Goal: Information Seeking & Learning: Learn about a topic

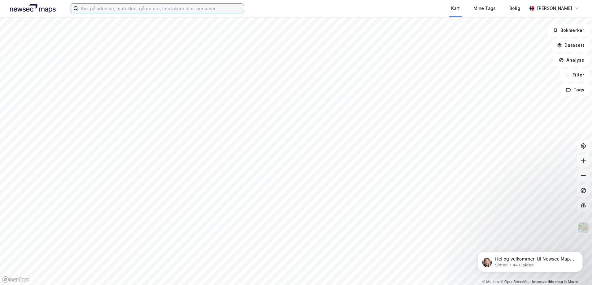
click at [169, 11] on input at bounding box center [160, 8] width 165 height 9
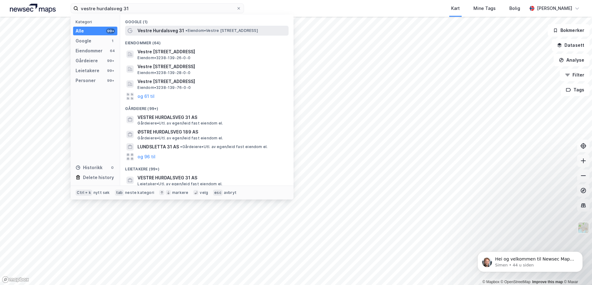
click at [169, 30] on span "Vestre Hurdalsveg 31" at bounding box center [161, 30] width 47 height 7
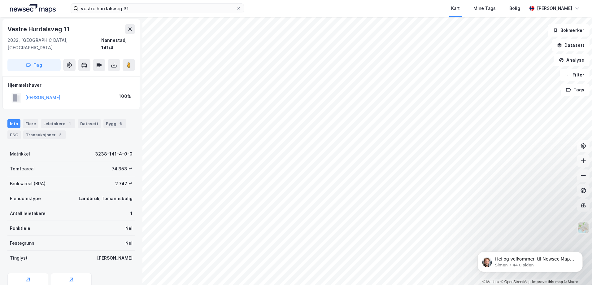
click at [380, 285] on html "vestre hurdalsveg 31 Kart Mine Tags Bolig [PERSON_NAME] © Mapbox © OpenStreetMa…" at bounding box center [296, 142] width 592 height 285
click at [441, 285] on html "vestre hurdalsveg 31 Kart Mine Tags Bolig [PERSON_NAME] © Mapbox © OpenStreetMa…" at bounding box center [296, 142] width 592 height 285
click at [219, 285] on html "vestre hurdalsveg 31 Kart Mine Tags Bolig [PERSON_NAME] © Mapbox © OpenStreetMa…" at bounding box center [296, 142] width 592 height 285
click at [57, 119] on div "Leietakere 1" at bounding box center [58, 123] width 34 height 9
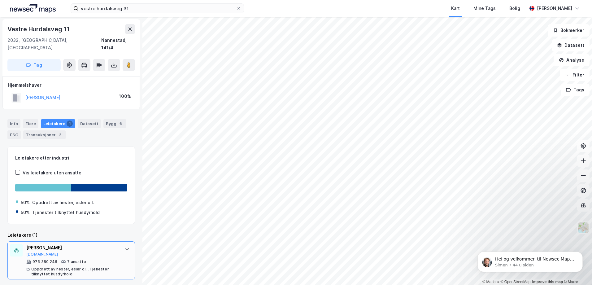
click at [125, 248] on icon at bounding box center [127, 249] width 4 height 2
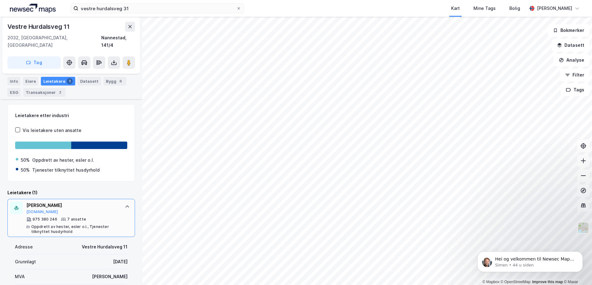
scroll to position [62, 0]
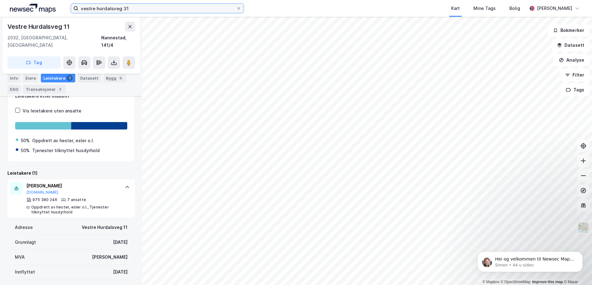
drag, startPoint x: 140, startPoint y: 8, endPoint x: 33, endPoint y: 8, distance: 107.2
click at [48, 8] on div "vestre hurdalsveg 31 Kart Mine Tags Bolig [PERSON_NAME]" at bounding box center [296, 8] width 592 height 17
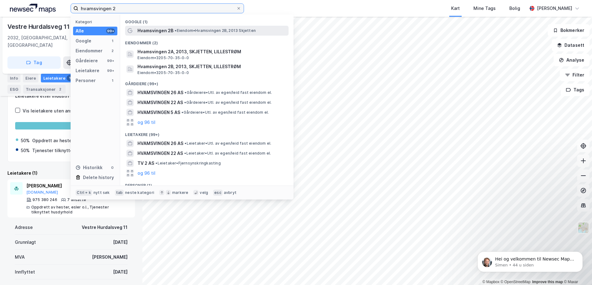
type input "hvamsvingen 2"
click at [205, 34] on div "Hvamsvingen 2B • Eiendom • Hvamsvingen 2B, 2013 Skjetten" at bounding box center [213, 30] width 150 height 7
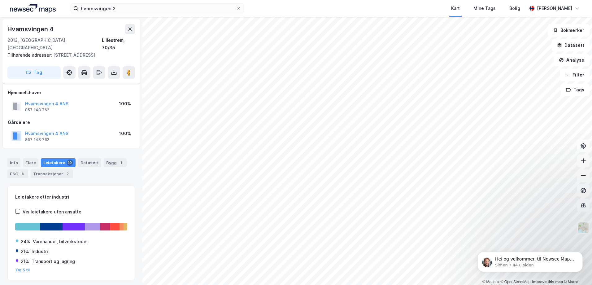
scroll to position [13, 0]
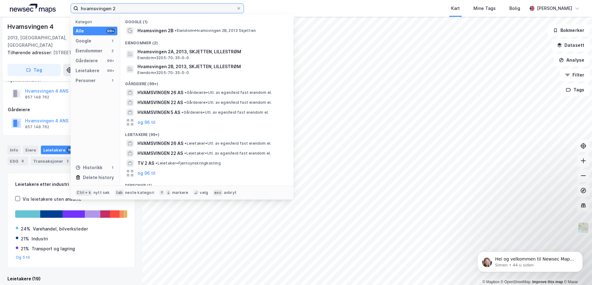
drag, startPoint x: 120, startPoint y: 8, endPoint x: 0, endPoint y: 7, distance: 120.2
click at [0, 7] on html "hvamsvingen 2 Kategori Alle 99+ Google 1 Eiendommer 2 Gårdeiere 99+ Leietakere …" at bounding box center [296, 142] width 592 height 285
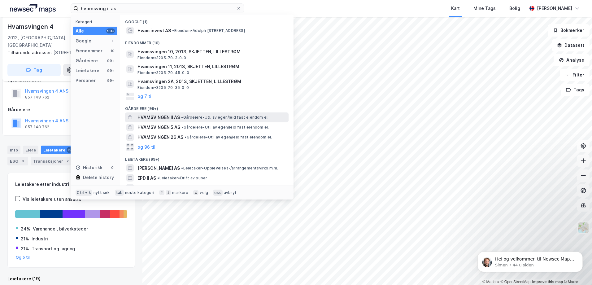
click at [175, 119] on span "HVAMSVINGEN II AS" at bounding box center [159, 117] width 42 height 7
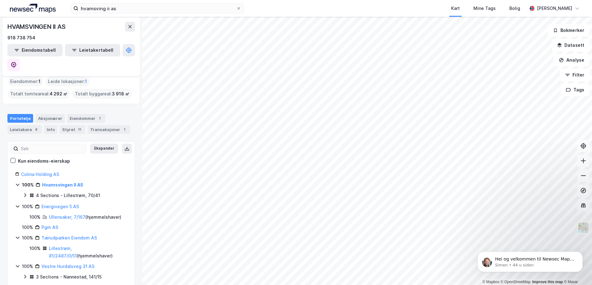
scroll to position [15, 0]
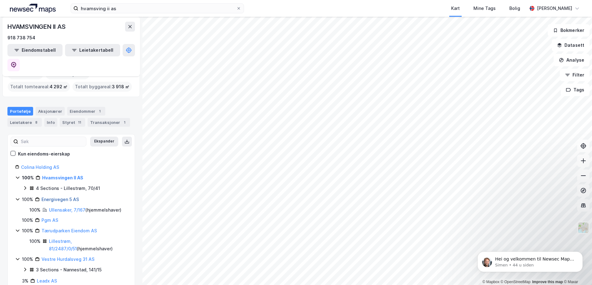
click at [66, 197] on link "Energivegen 5 AS" at bounding box center [60, 199] width 37 height 5
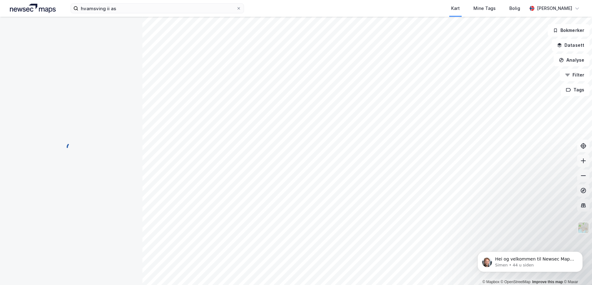
scroll to position [0, 0]
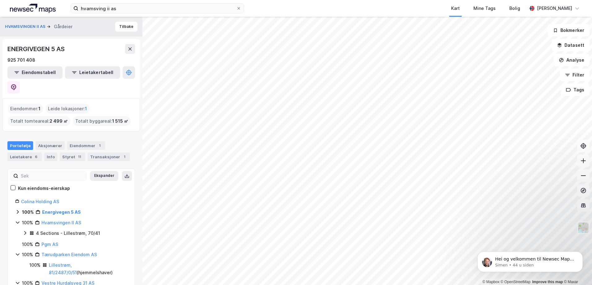
scroll to position [24, 0]
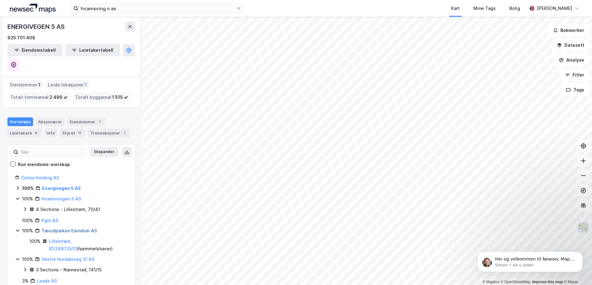
click at [64, 228] on link "Tærudparken Eiendom AS" at bounding box center [69, 230] width 55 height 5
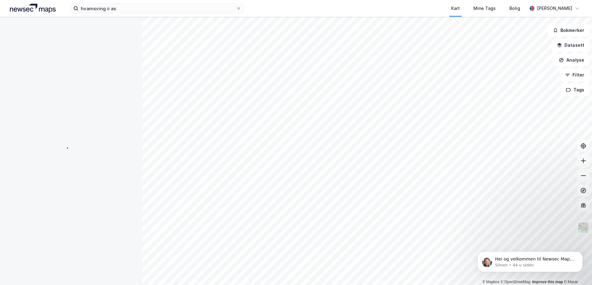
scroll to position [0, 0]
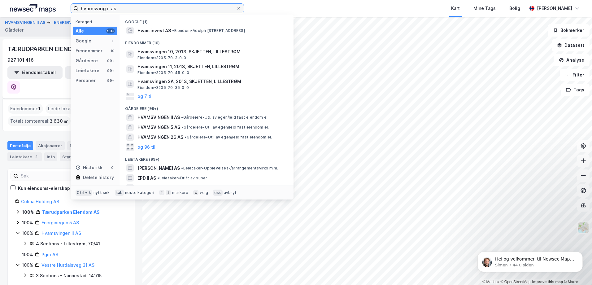
drag, startPoint x: 130, startPoint y: 8, endPoint x: 28, endPoint y: 7, distance: 101.9
click at [31, 7] on div "hvamsving ii as Kategori Alle 99+ Google 1 Eiendommer 10 Gårdeiere 99+ Leietake…" at bounding box center [296, 8] width 592 height 17
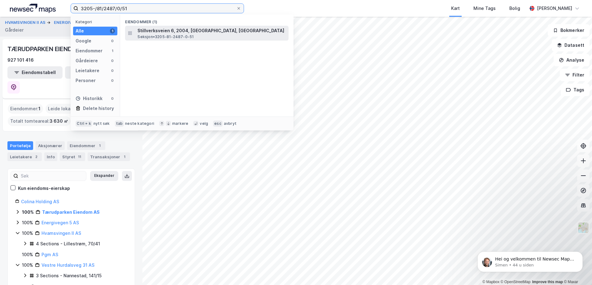
type input "3205-/81/2487/0/51"
click at [182, 32] on span "Stillverksveien 6, 2004, [GEOGRAPHIC_DATA], [GEOGRAPHIC_DATA]" at bounding box center [212, 30] width 149 height 7
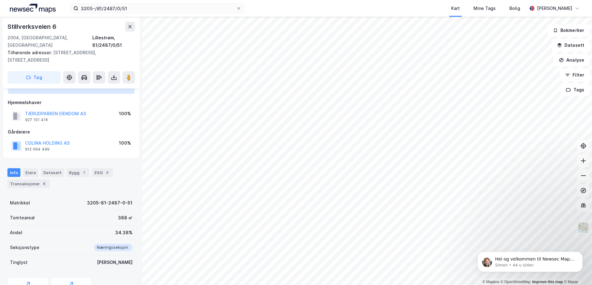
scroll to position [45, 0]
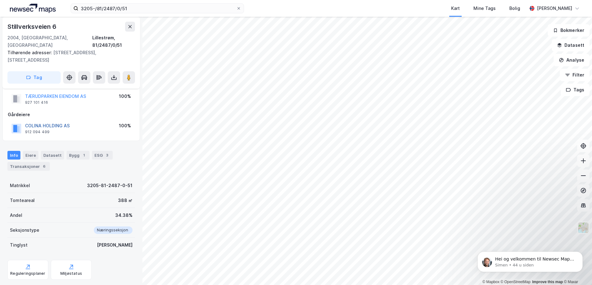
click at [0, 0] on button "COLINA HOLDING AS" at bounding box center [0, 0] width 0 height 0
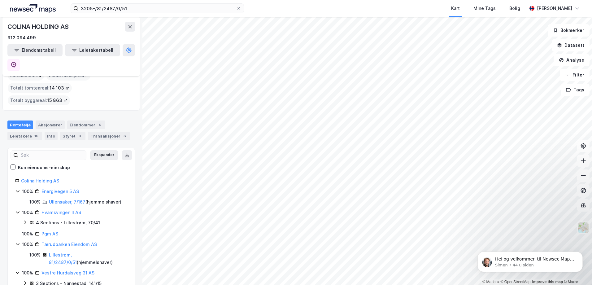
scroll to position [34, 0]
click at [77, 251] on link "Lillestrøm, 81/2487/0/51" at bounding box center [63, 257] width 28 height 13
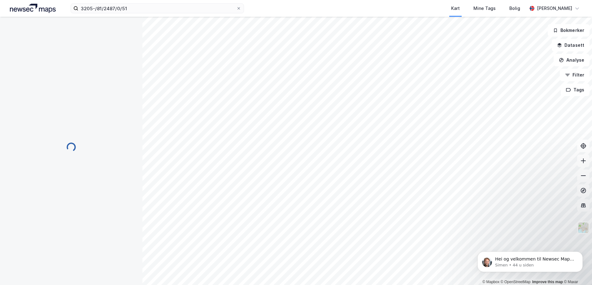
scroll to position [45, 0]
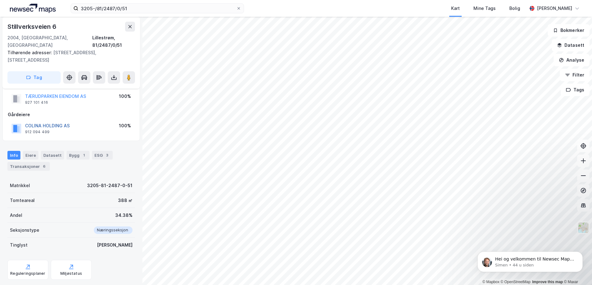
click at [0, 0] on button "COLINA HOLDING AS" at bounding box center [0, 0] width 0 height 0
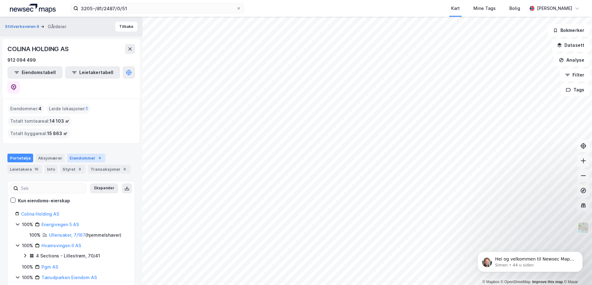
click at [84, 154] on div "Eiendommer 4" at bounding box center [86, 158] width 38 height 9
